Goal: Navigation & Orientation: Find specific page/section

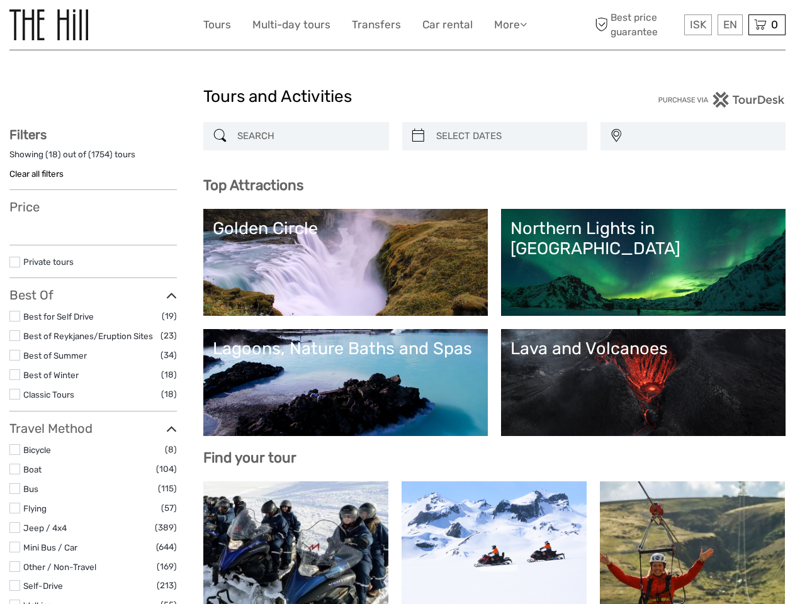
select select
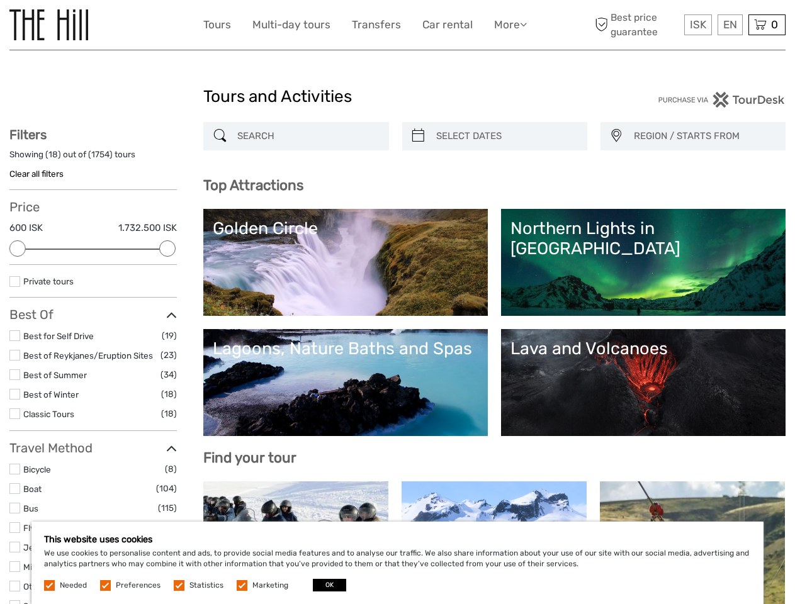
click at [509, 25] on link "More" at bounding box center [510, 25] width 33 height 18
click at [524, 24] on icon at bounding box center [523, 24] width 7 height 11
click at [697, 25] on span "ISK" at bounding box center [698, 24] width 16 height 13
click at [729, 25] on div "EN English Español Deutsch" at bounding box center [729, 24] width 25 height 21
click at [766, 25] on div "0 Items Total 0 ISK Checkout The shopping cart is empty." at bounding box center [766, 24] width 37 height 21
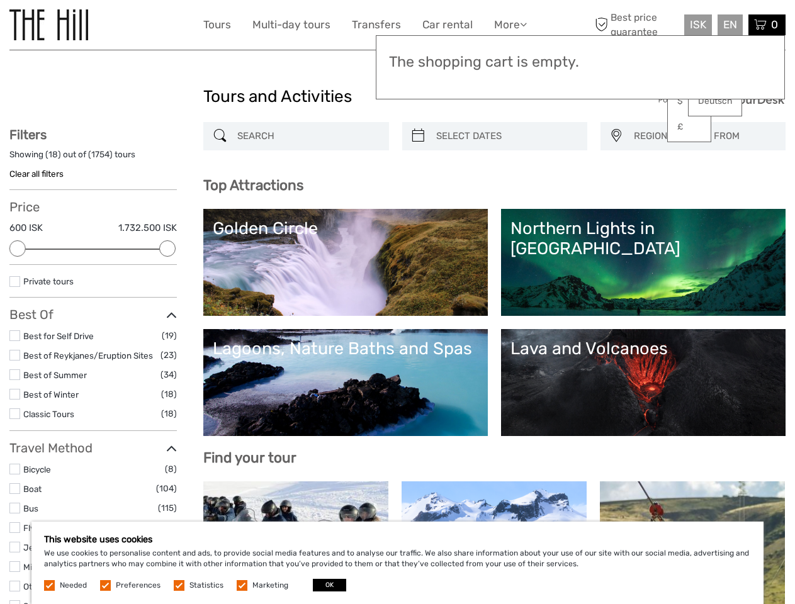
click at [18, 249] on div at bounding box center [17, 248] width 16 height 16
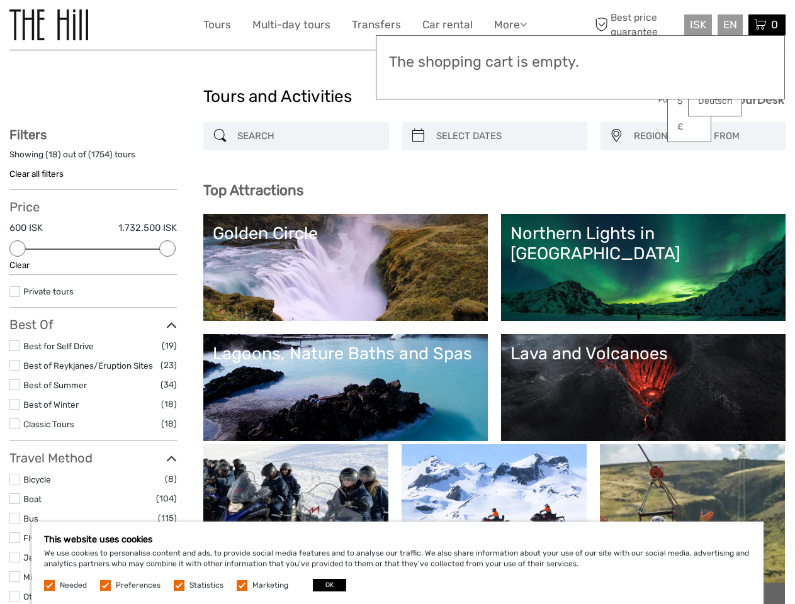
click at [167, 284] on div "Private tours" at bounding box center [92, 295] width 167 height 23
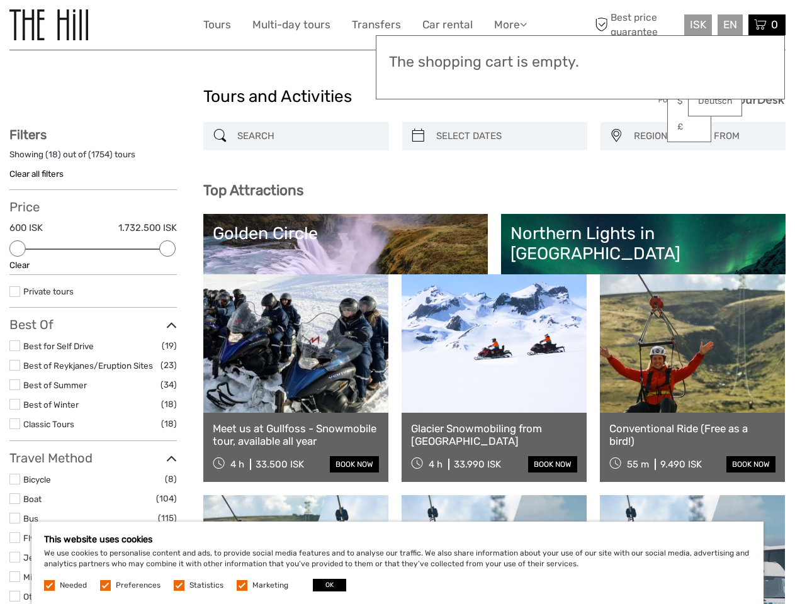
scroll to position [66, 0]
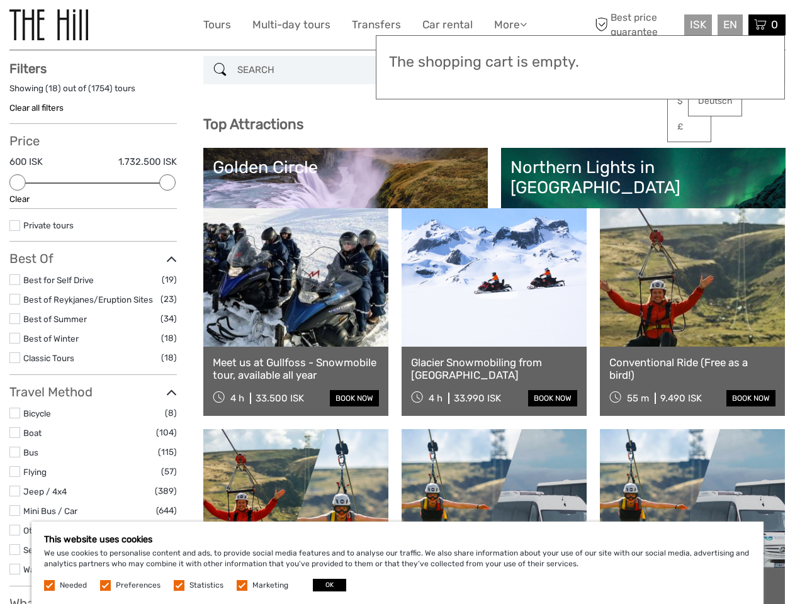
click at [418, 136] on div "Top Attractions Lava and Volcanoes Lagoons, Nature Baths and Spas Northern Ligh…" at bounding box center [494, 160] width 582 height 98
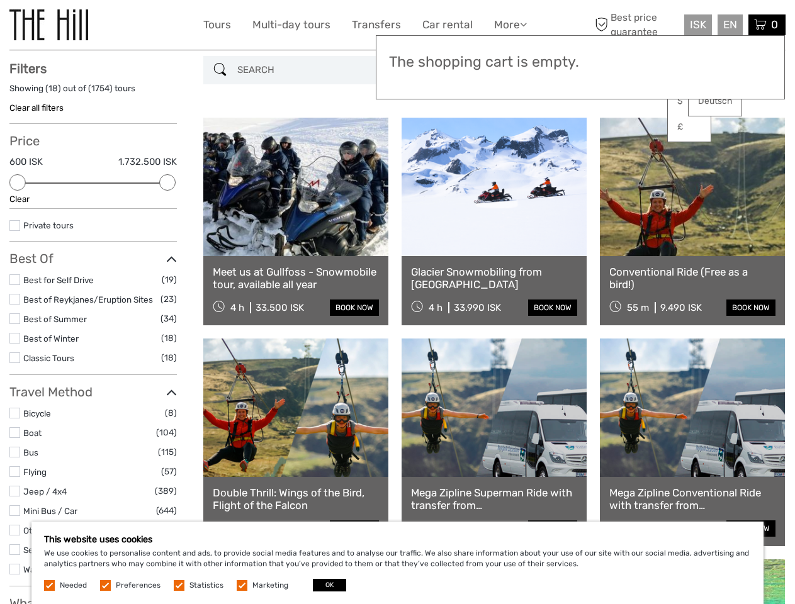
click at [505, 136] on link at bounding box center [493, 187] width 185 height 138
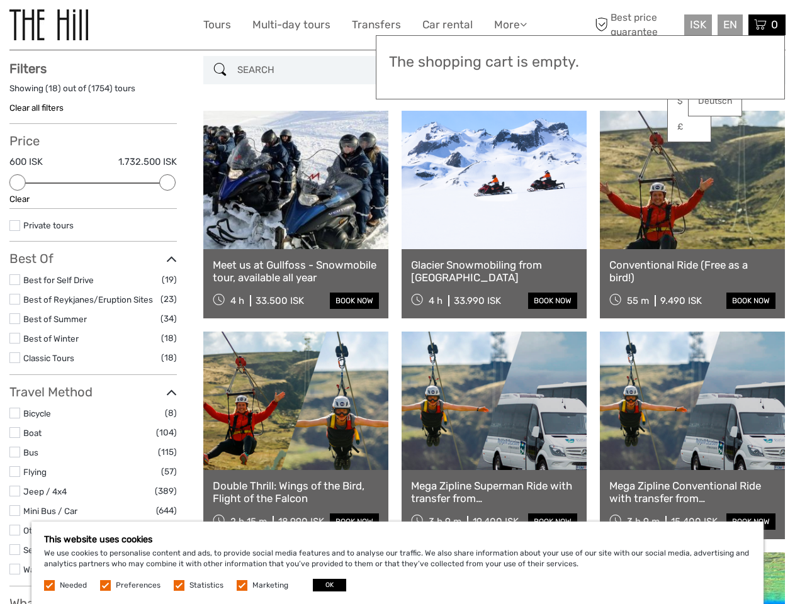
click at [615, 136] on link at bounding box center [692, 180] width 185 height 138
